Goal: Navigation & Orientation: Understand site structure

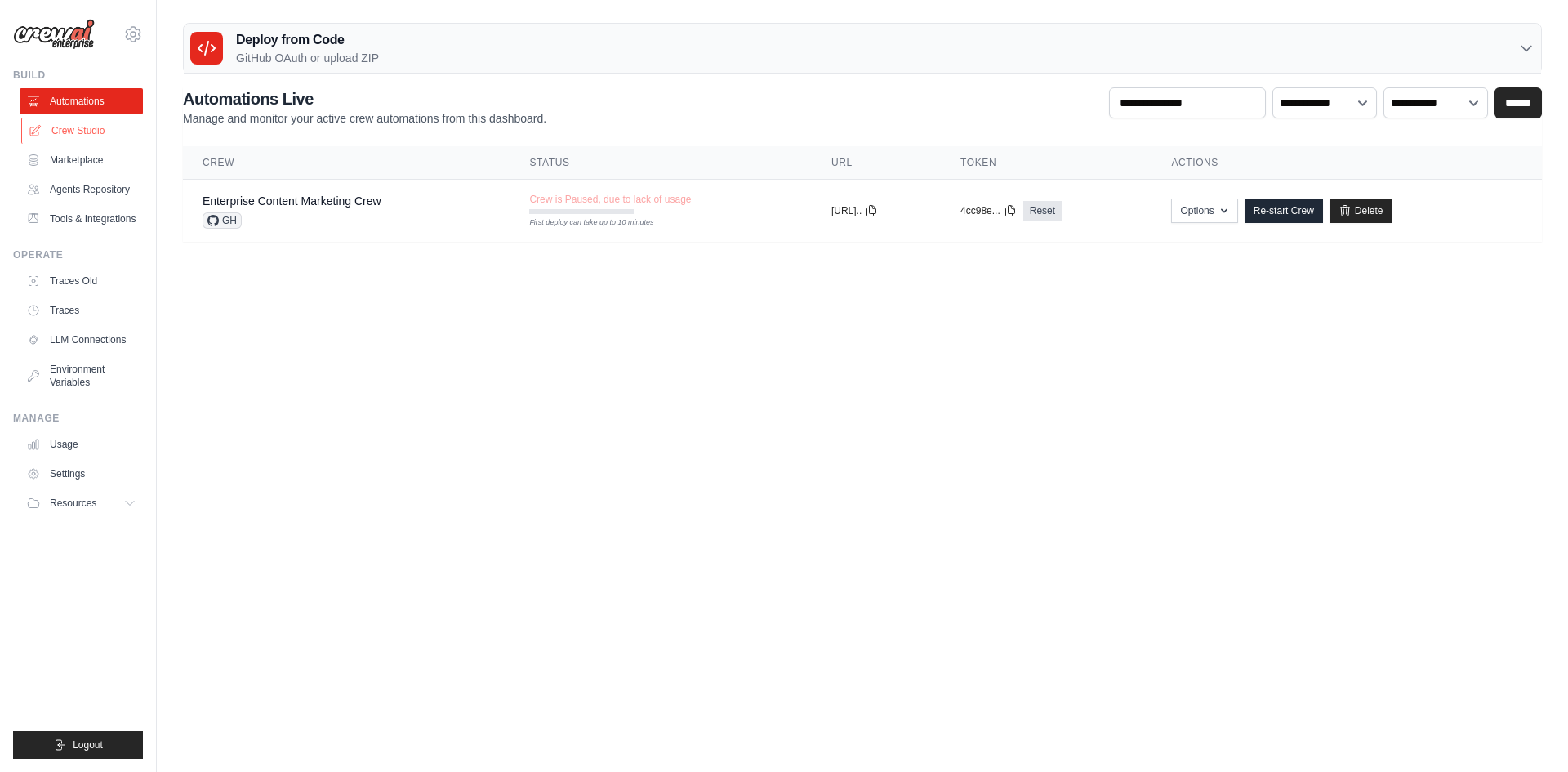
click at [86, 134] on link "Crew Studio" at bounding box center [82, 131] width 123 height 27
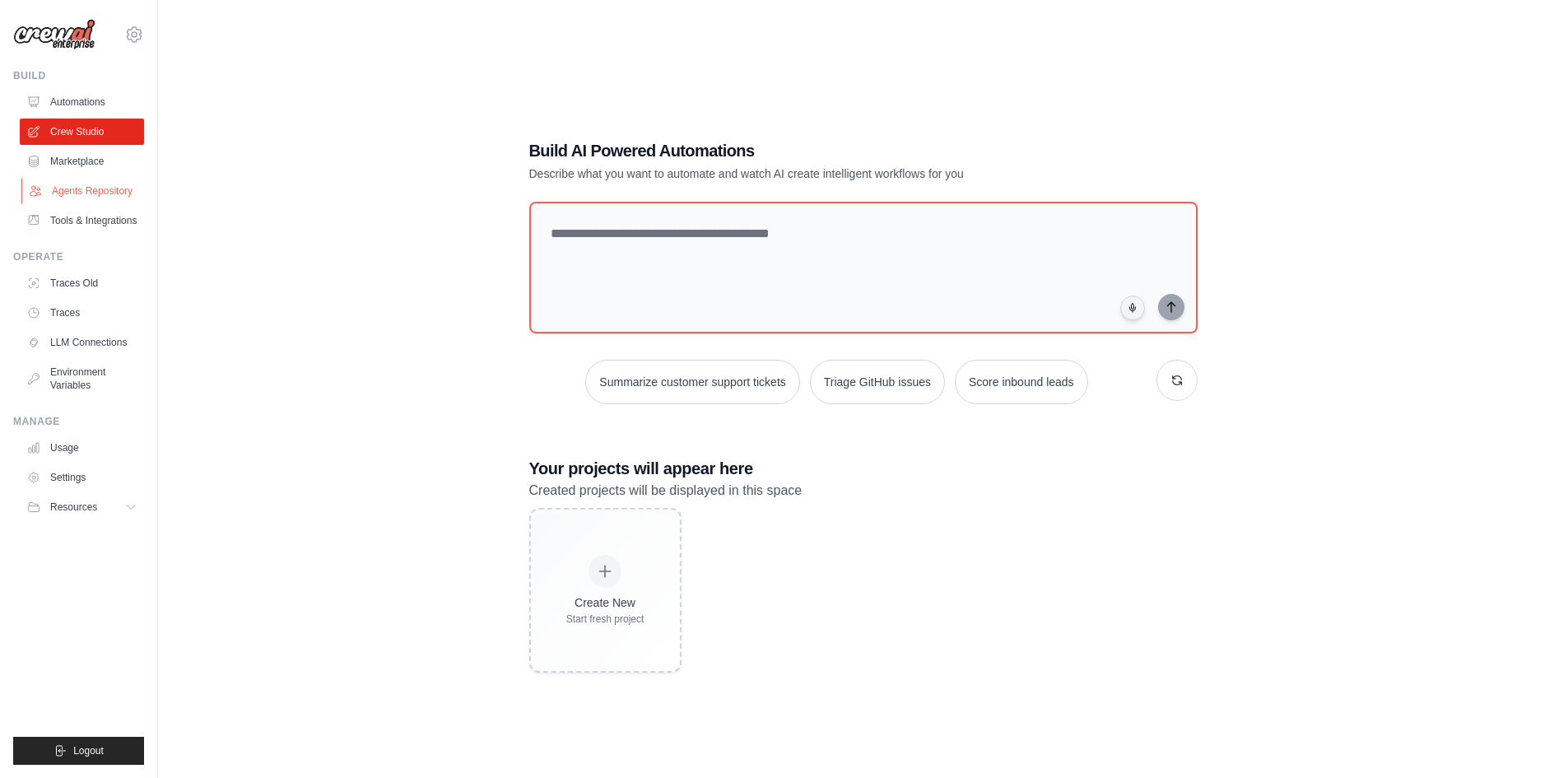
click at [107, 190] on link "Agents Repository" at bounding box center [83, 191] width 124 height 27
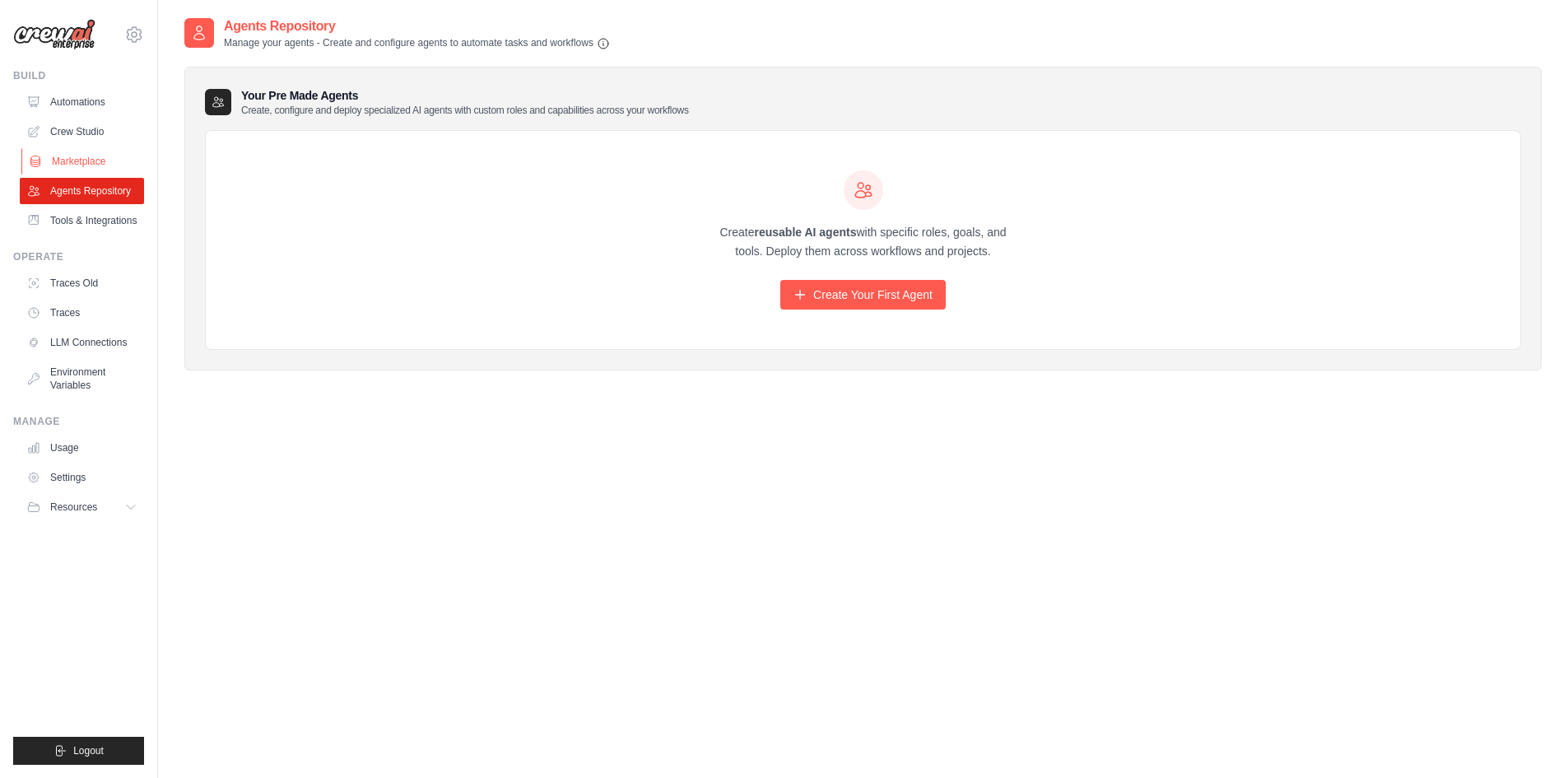
click at [118, 157] on link "Marketplace" at bounding box center [83, 161] width 124 height 27
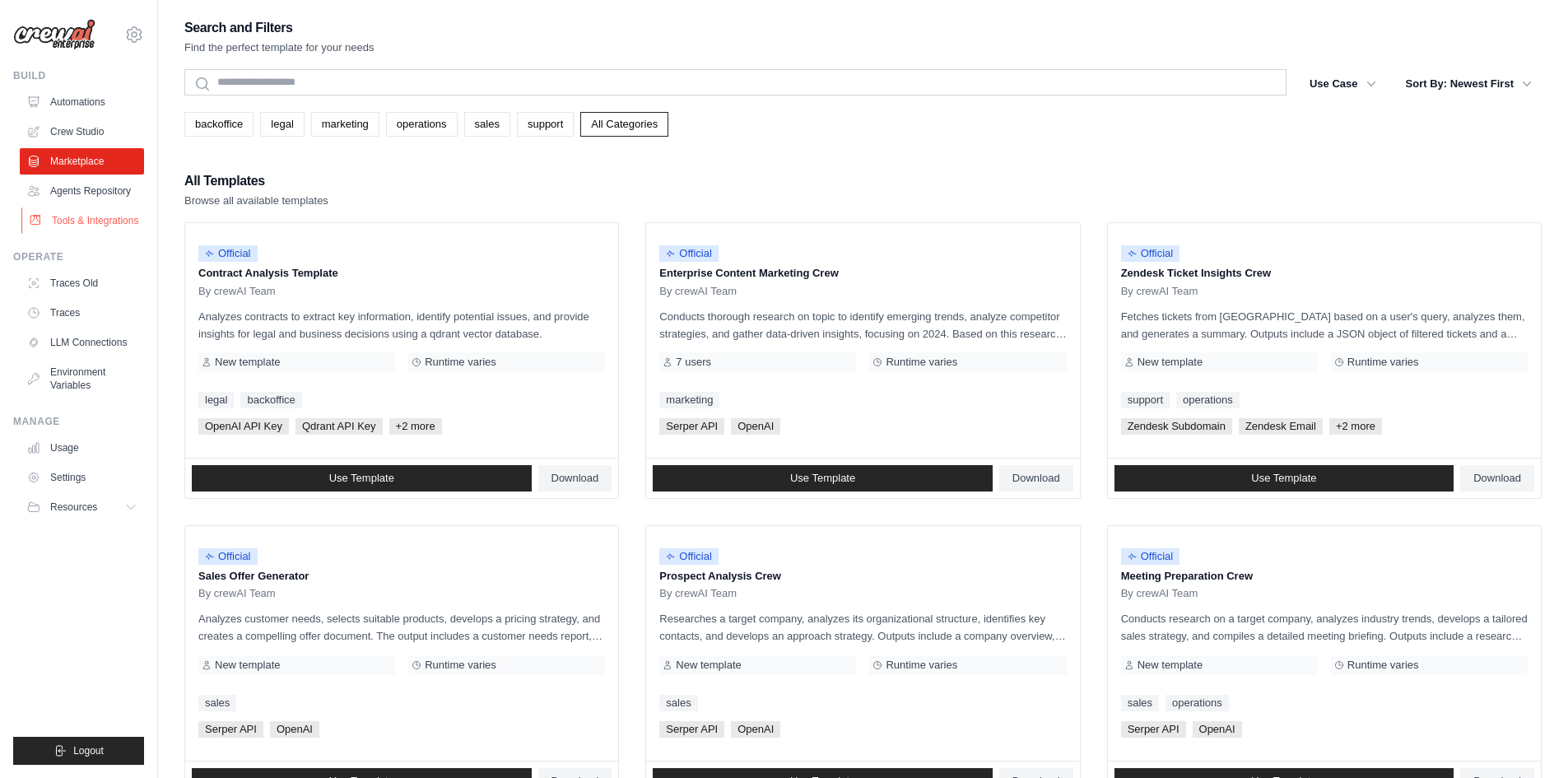
click at [90, 215] on link "Tools & Integrations" at bounding box center [83, 220] width 124 height 27
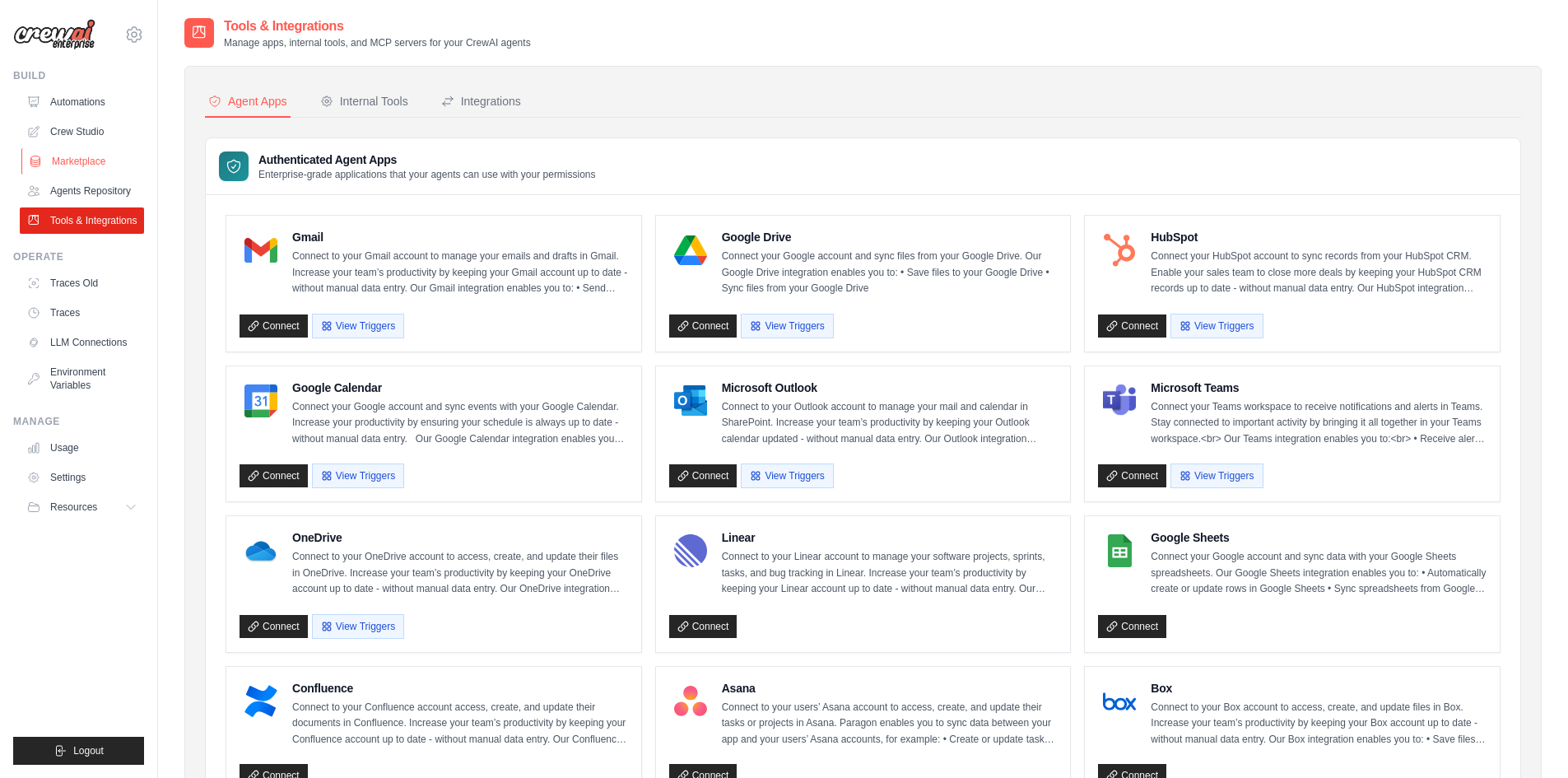
click at [114, 159] on link "Marketplace" at bounding box center [83, 161] width 124 height 27
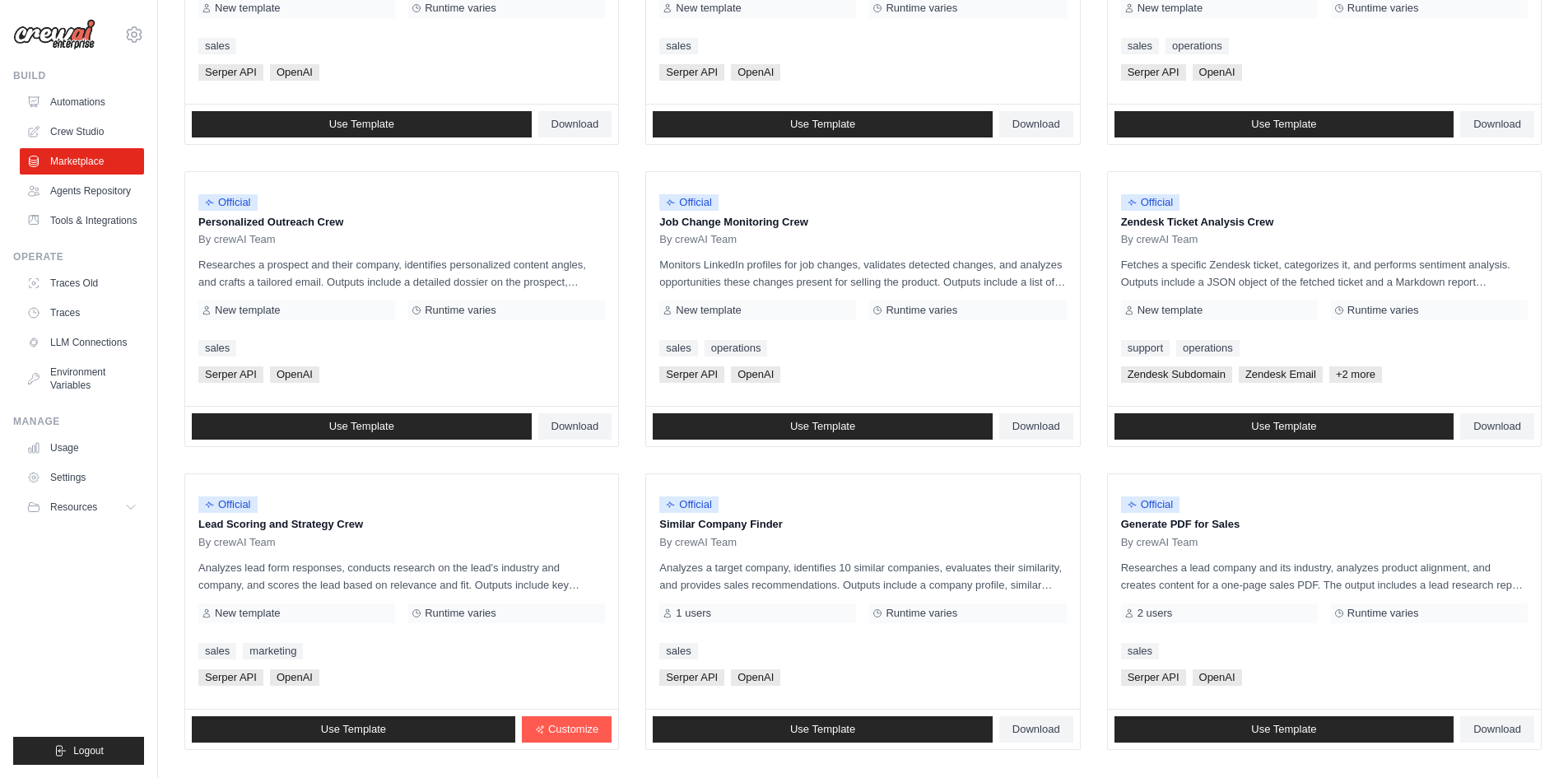
scroll to position [741, 0]
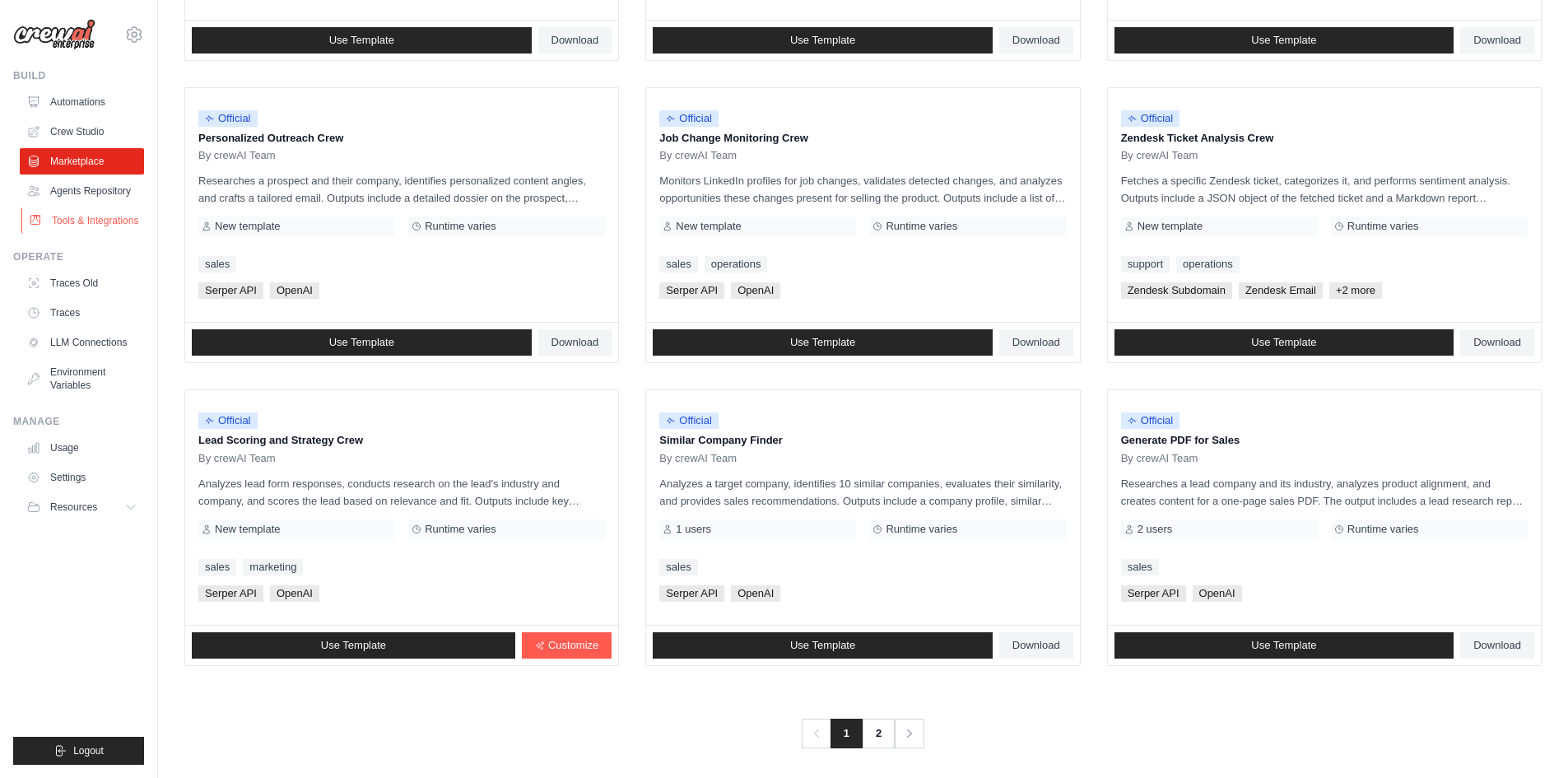
click at [85, 223] on link "Tools & Integrations" at bounding box center [83, 220] width 124 height 27
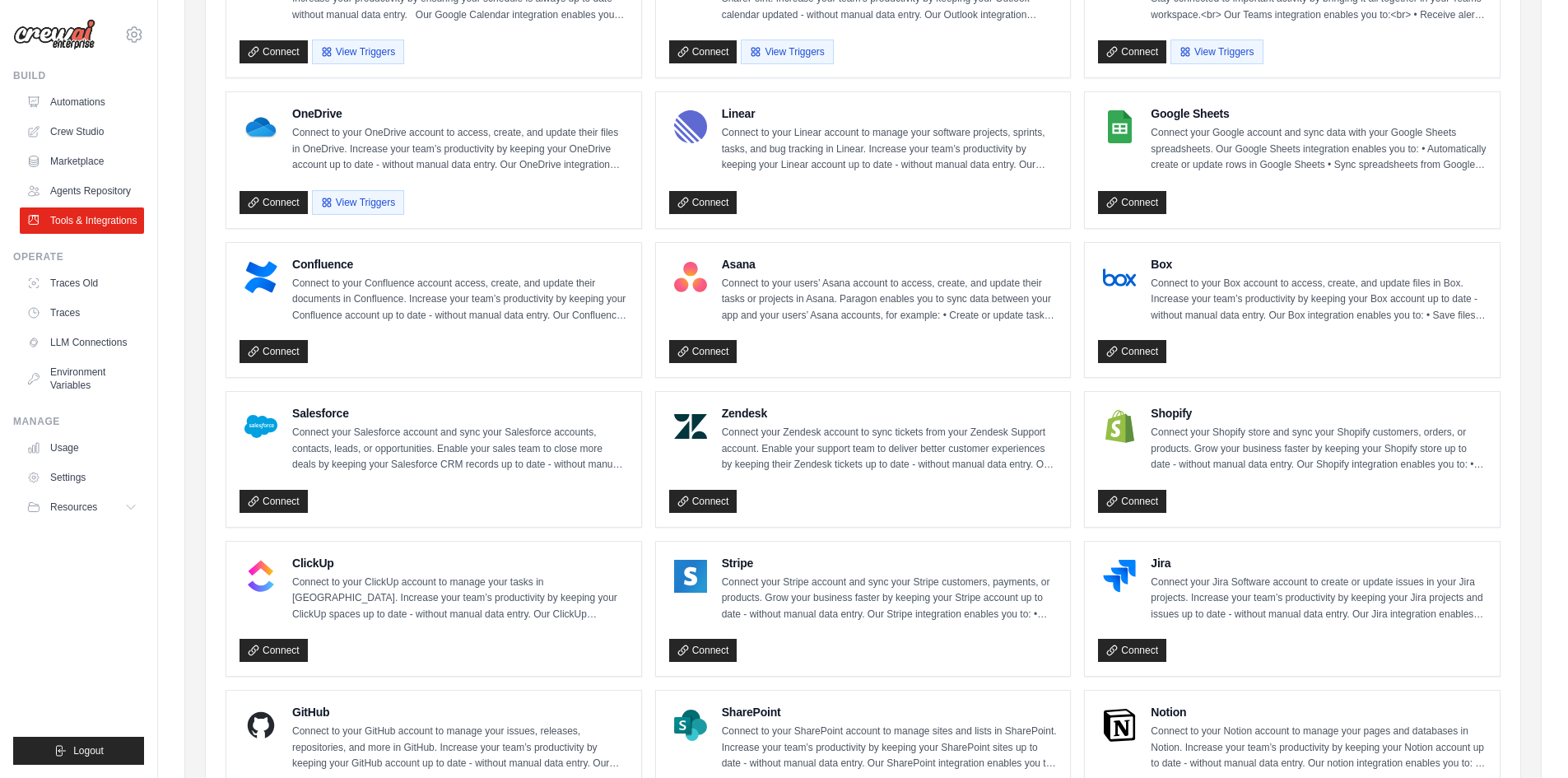
scroll to position [705, 0]
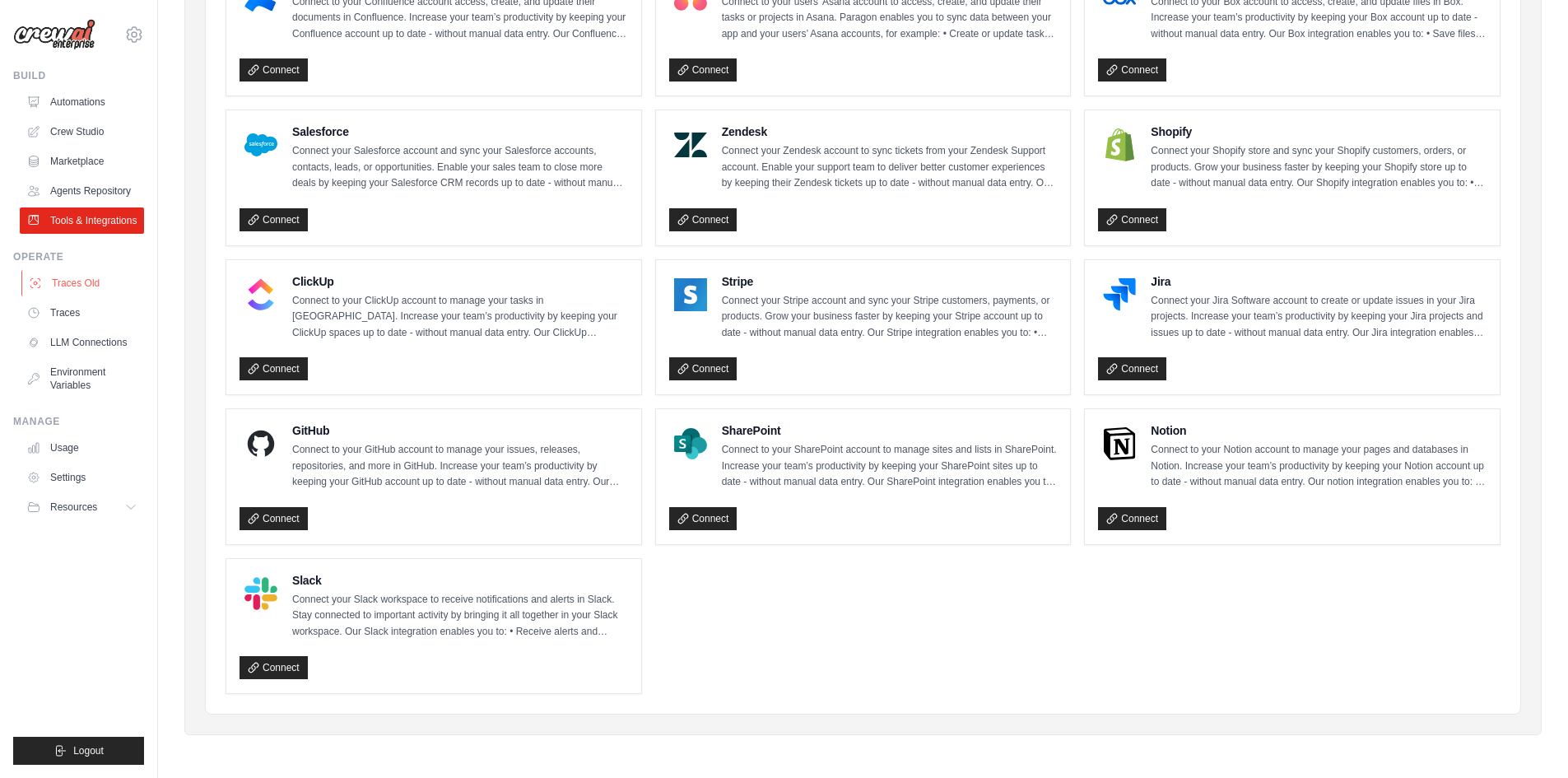
click at [98, 286] on link "Traces Old" at bounding box center [83, 283] width 124 height 27
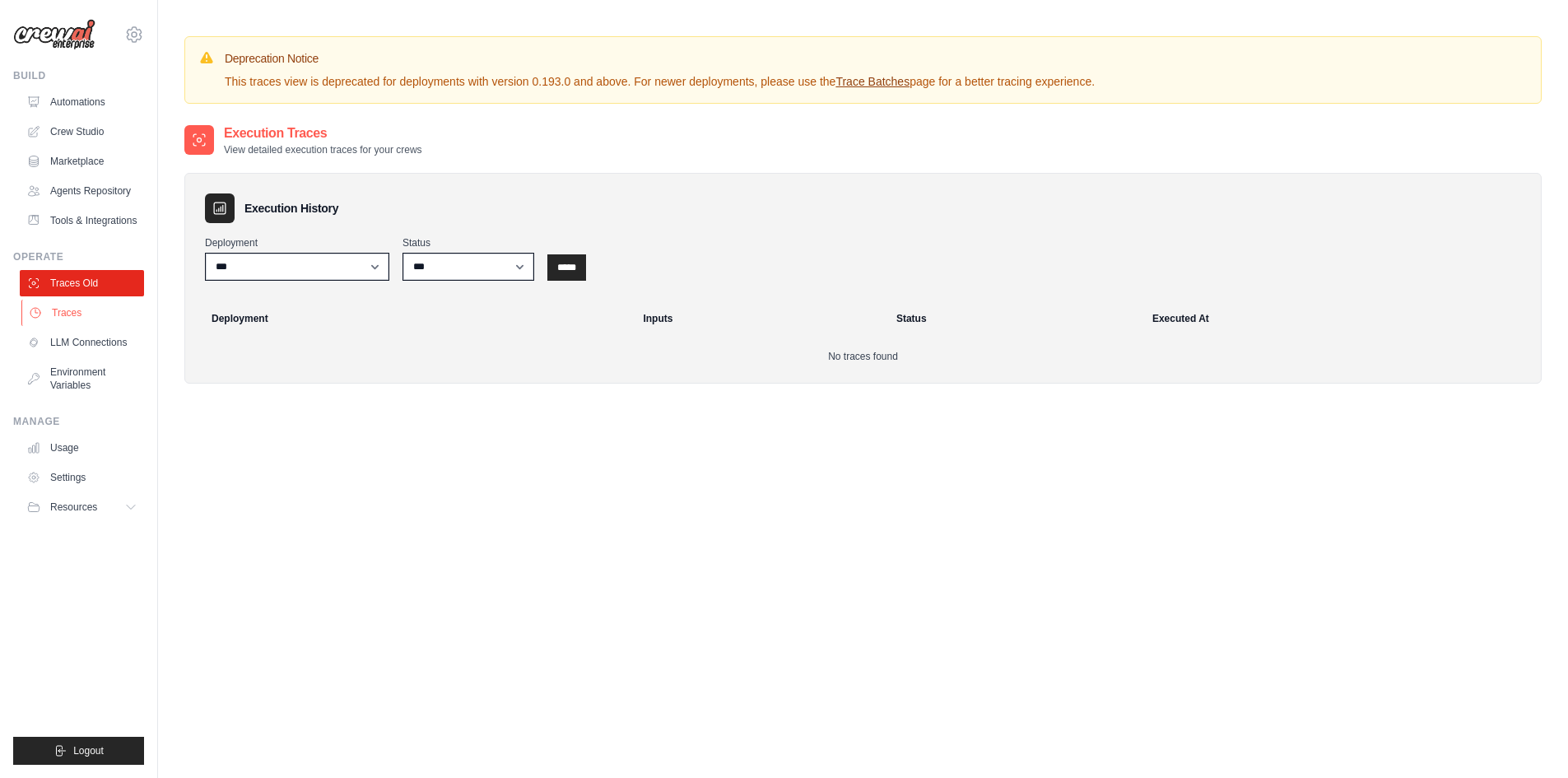
click at [82, 312] on link "Traces" at bounding box center [83, 312] width 124 height 27
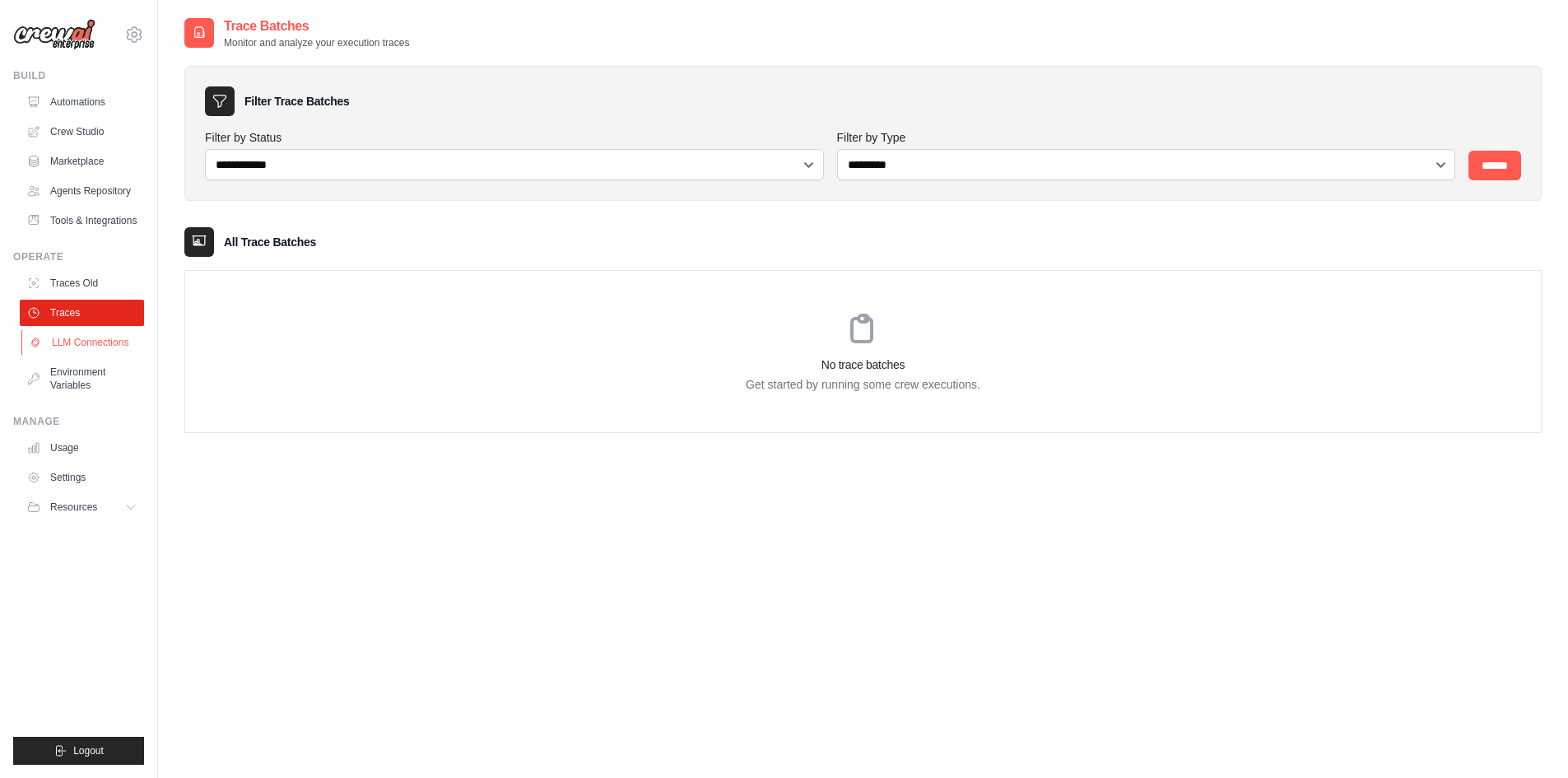
click at [86, 339] on link "LLM Connections" at bounding box center [83, 342] width 124 height 27
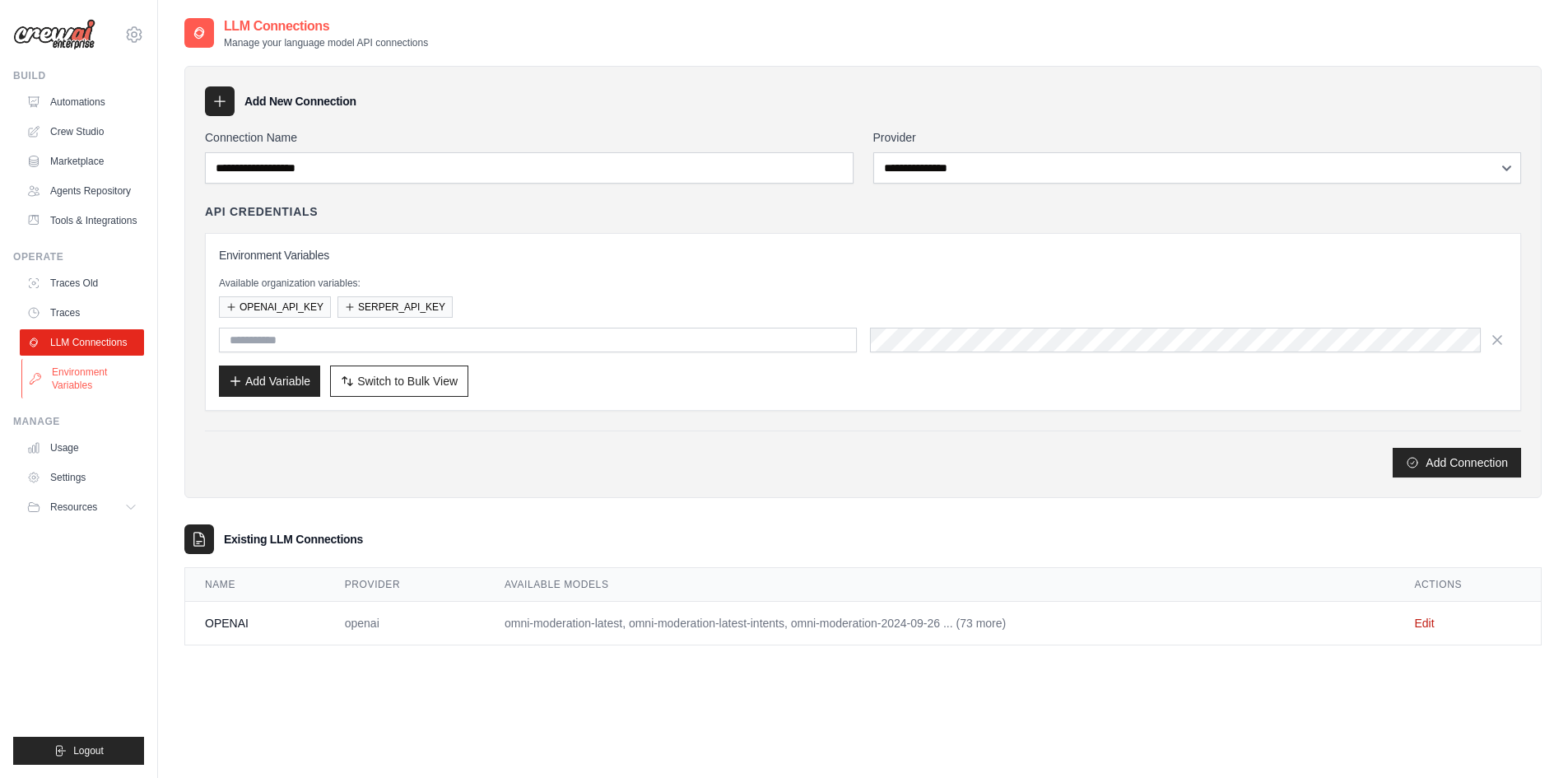
click at [84, 371] on link "Environment Variables" at bounding box center [83, 378] width 124 height 40
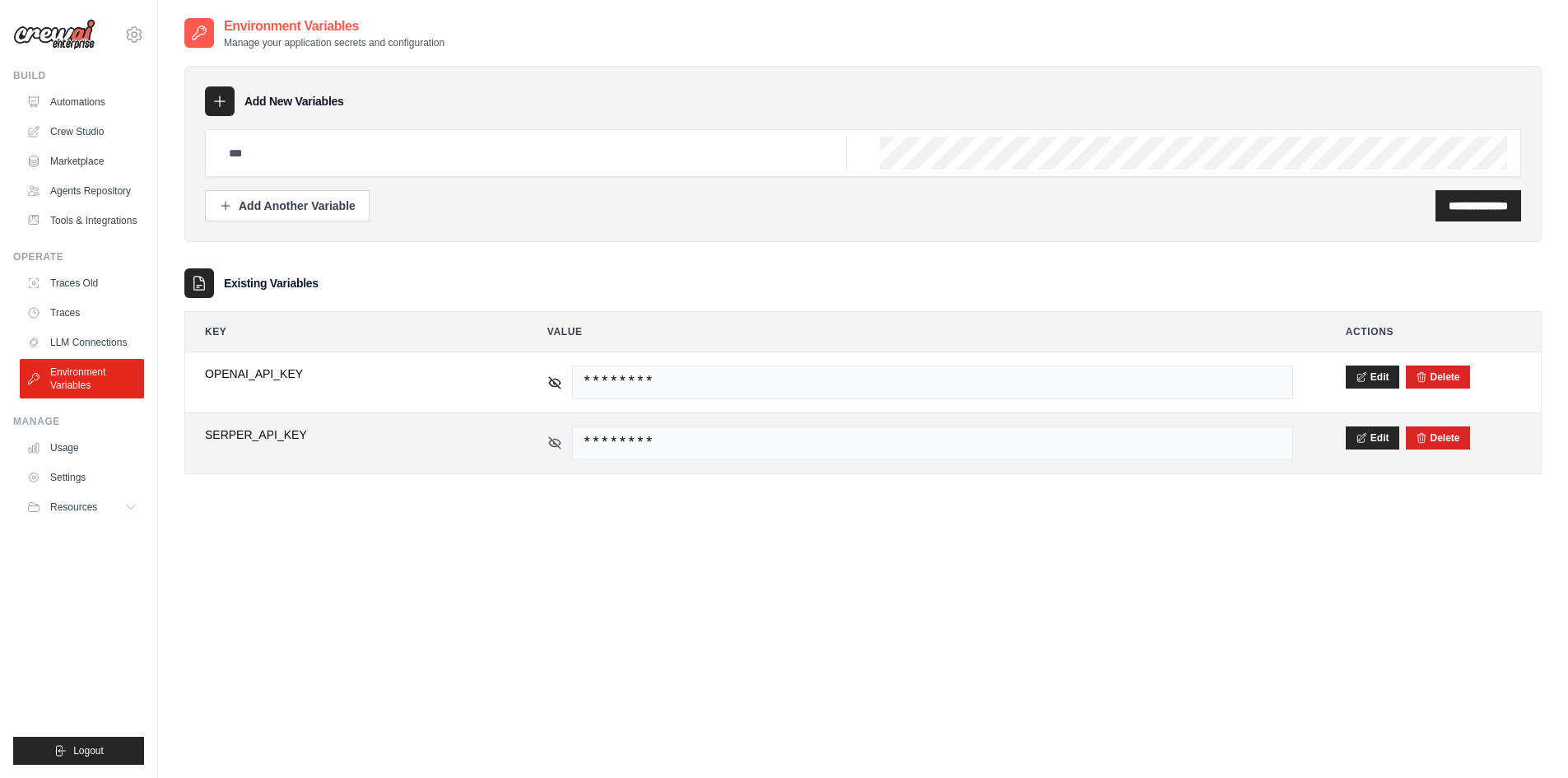
click at [559, 449] on icon at bounding box center [555, 442] width 15 height 15
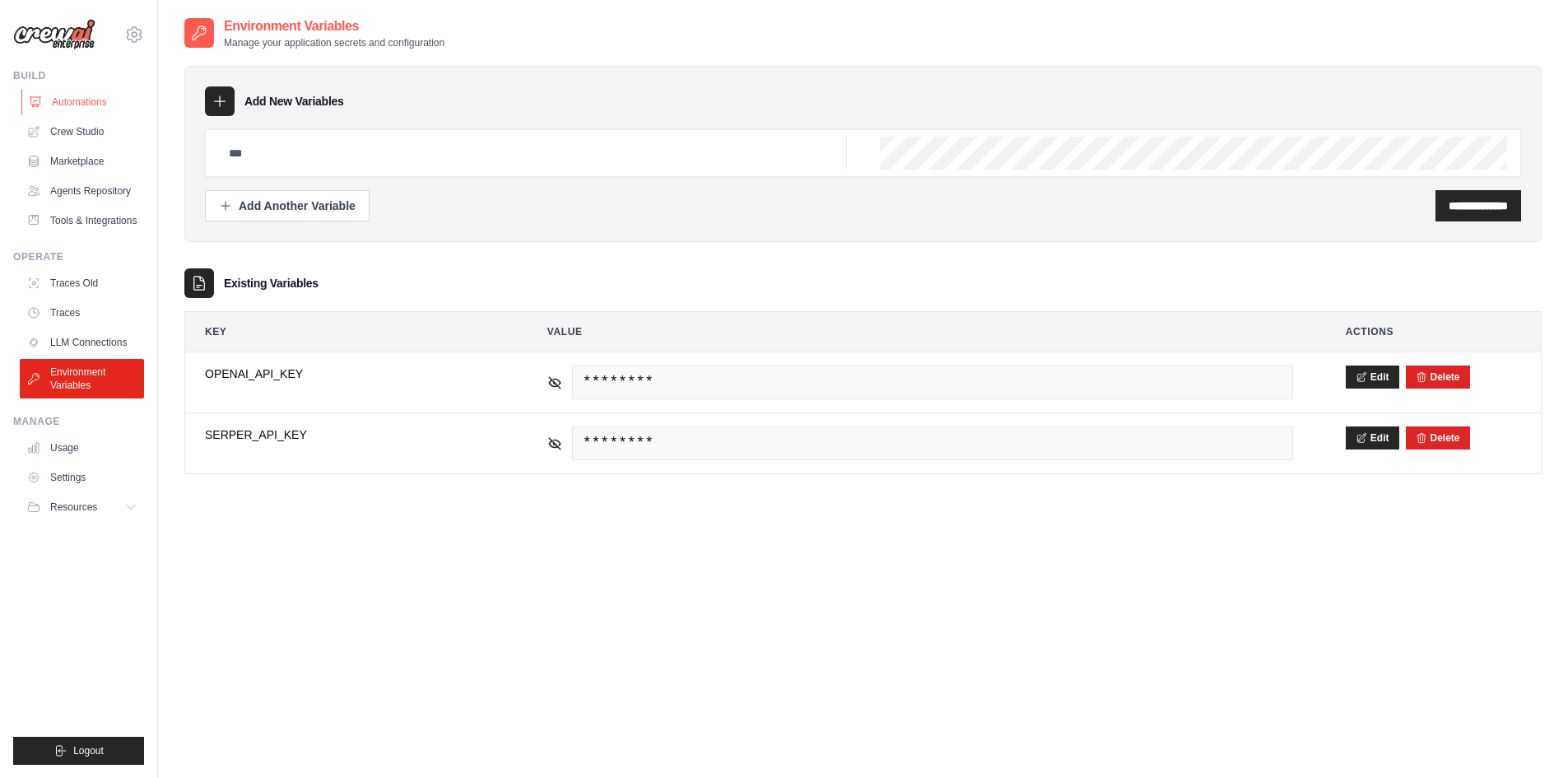
click at [62, 99] on link "Automations" at bounding box center [83, 101] width 124 height 27
